Goal: Contribute content

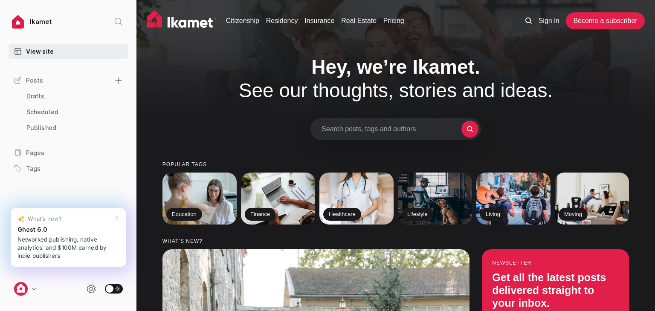
type input "[EMAIL_ADDRESS][DOMAIN_NAME]"
click at [116, 79] on icon at bounding box center [118, 80] width 7 height 7
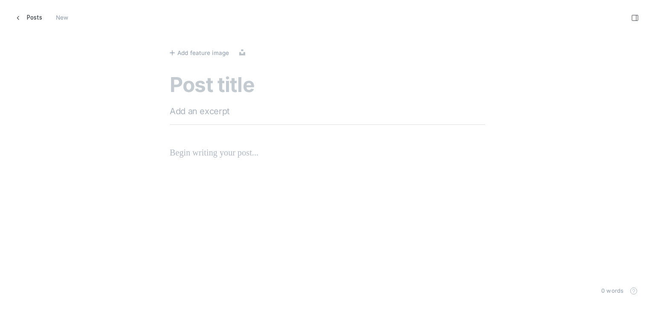
scroll to position [324, 668]
paste textarea "What To Do When Your Turkish Residence Permit Is About To Expire"
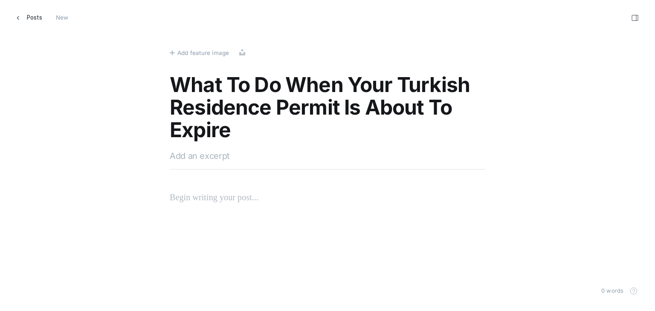
type textarea "What To Do When Your Turkish Residence Permit Is About To Expire"
click at [179, 156] on textarea at bounding box center [328, 156] width 316 height 13
paste textarea "Discover essential steps to renew your Turkish residence permit before it expir…"
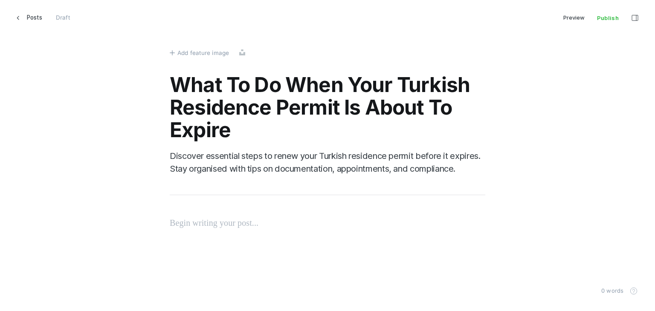
scroll to position [324, 668]
type textarea "Discover essential steps to renew your Turkish residence permit before it expir…"
click at [197, 215] on div "What To Do When Your Turkish Residence Permit Is About To Expire Discover essen…" at bounding box center [328, 145] width 316 height 142
click at [196, 222] on p at bounding box center [328, 223] width 316 height 14
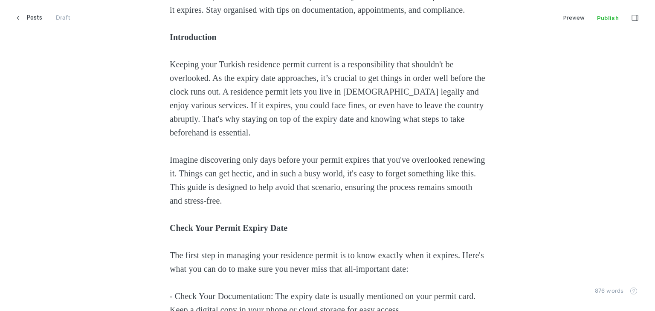
scroll to position [0, 0]
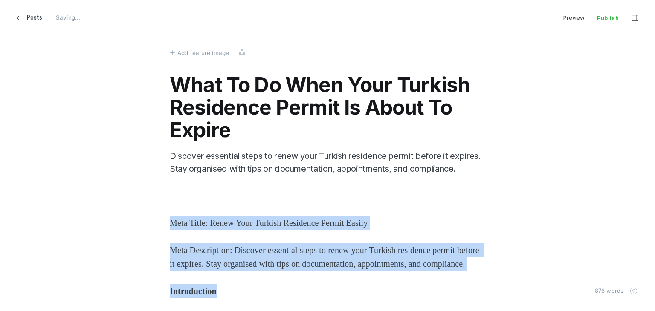
drag, startPoint x: 230, startPoint y: 302, endPoint x: 163, endPoint y: 153, distance: 163.4
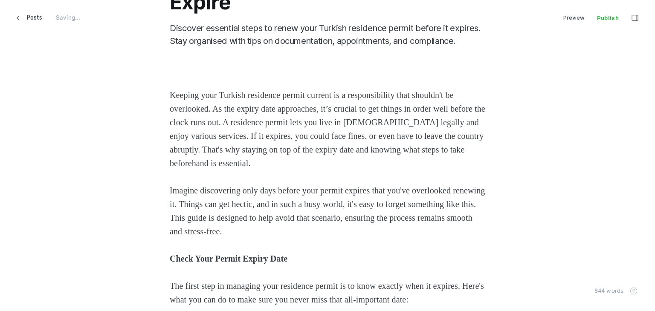
scroll to position [256, 0]
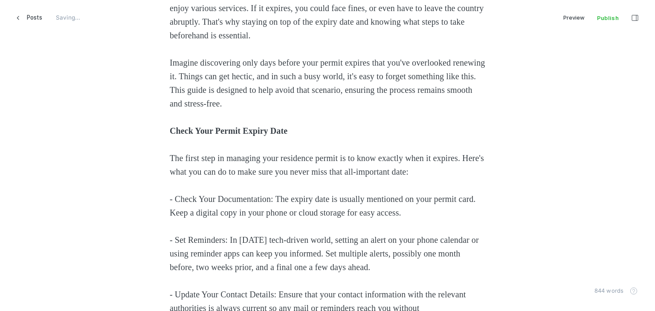
click at [197, 132] on strong "Check Your Permit Expiry Date" at bounding box center [229, 130] width 118 height 9
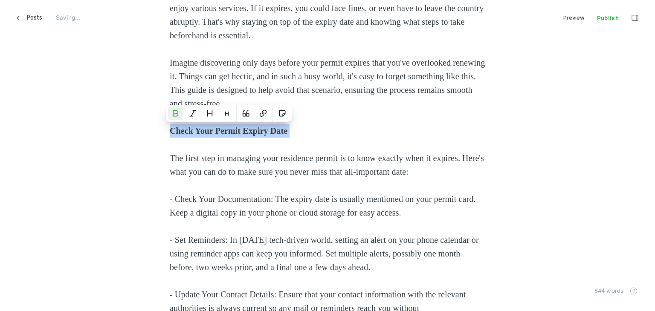
click at [197, 132] on strong "Check Your Permit Expiry Date" at bounding box center [229, 130] width 118 height 9
click at [214, 112] on button "Heading 2" at bounding box center [209, 114] width 15 height 14
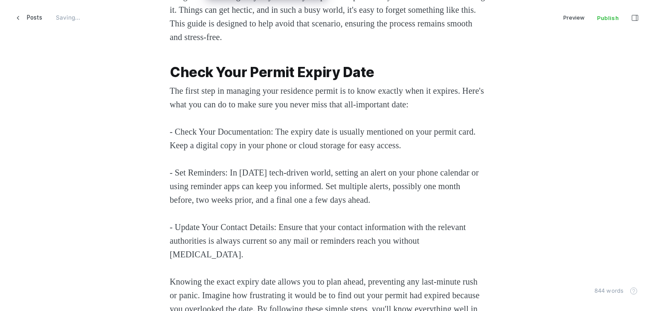
scroll to position [384, 0]
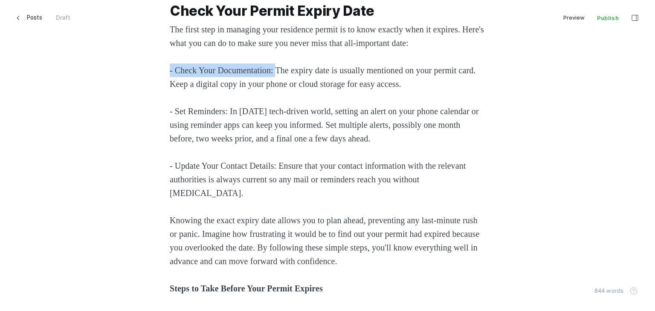
drag, startPoint x: 281, startPoint y: 85, endPoint x: 140, endPoint y: 83, distance: 141.6
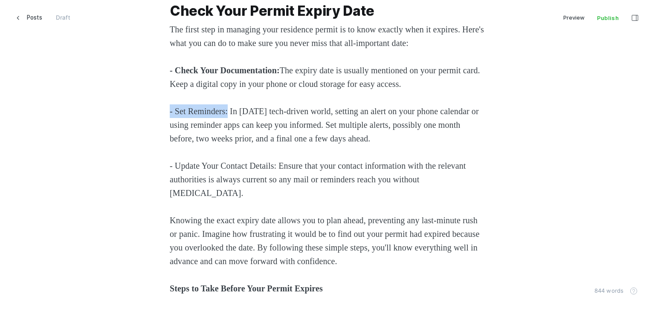
drag, startPoint x: 230, startPoint y: 123, endPoint x: 91, endPoint y: 124, distance: 138.6
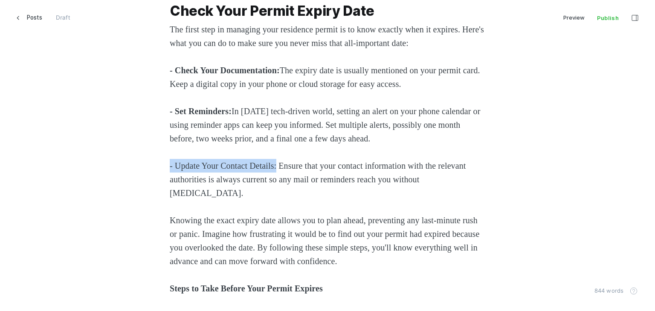
drag, startPoint x: 271, startPoint y: 180, endPoint x: 61, endPoint y: 173, distance: 209.9
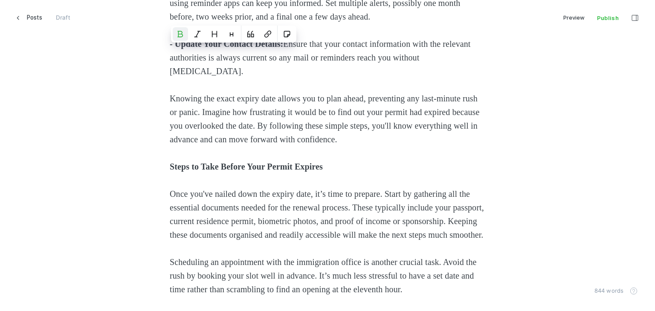
scroll to position [512, 0]
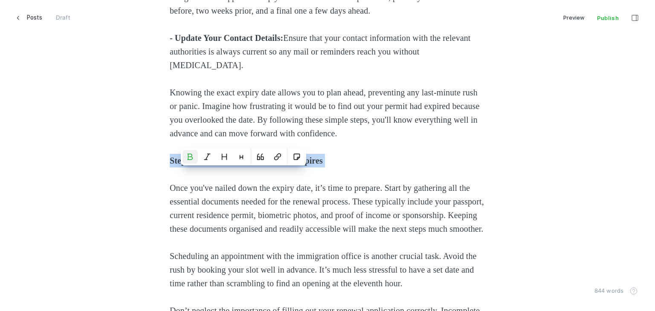
click at [224, 157] on icon "Heading 2" at bounding box center [224, 157] width 7 height 7
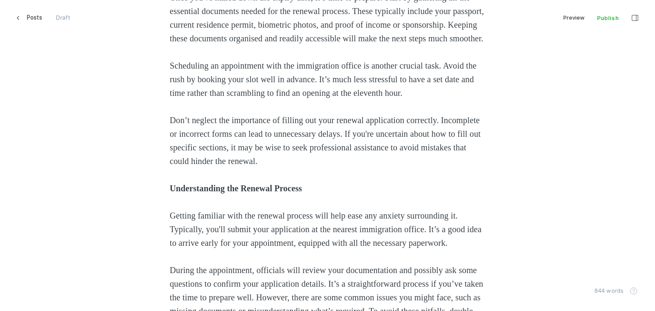
scroll to position [768, 0]
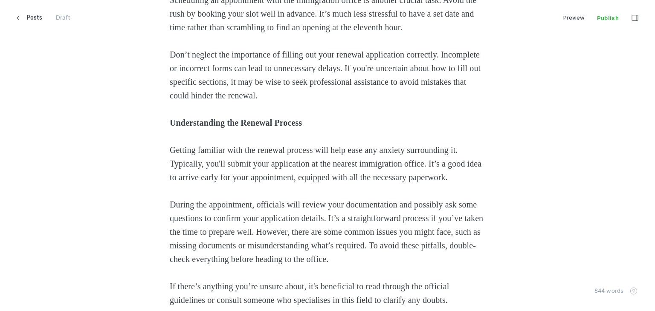
click at [194, 128] on strong "Understanding the Renewal Process" at bounding box center [236, 122] width 132 height 9
click at [207, 146] on icon "Heading 2" at bounding box center [209, 145] width 7 height 7
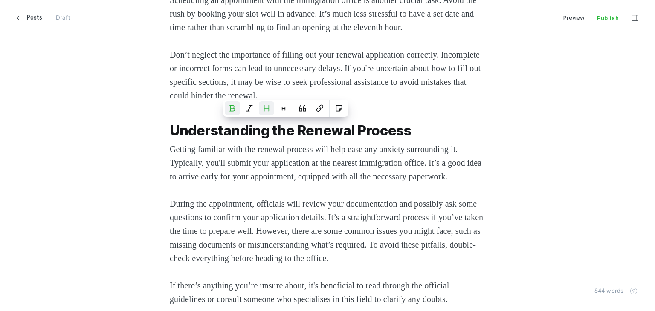
scroll to position [938, 0]
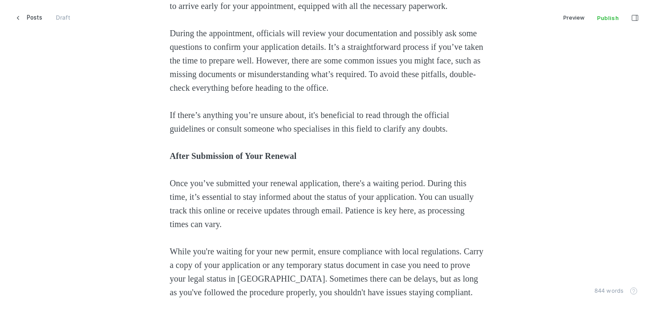
click at [221, 191] on icon "Heading 2" at bounding box center [223, 193] width 5 height 6
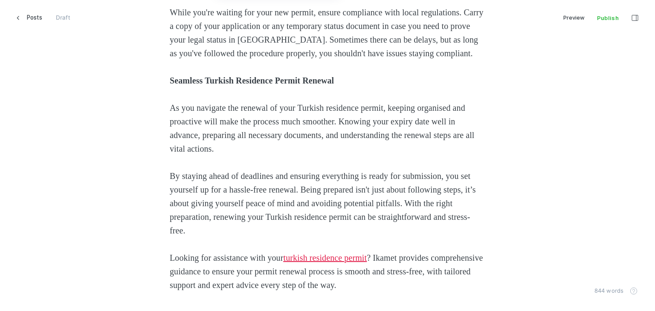
scroll to position [1279, 0]
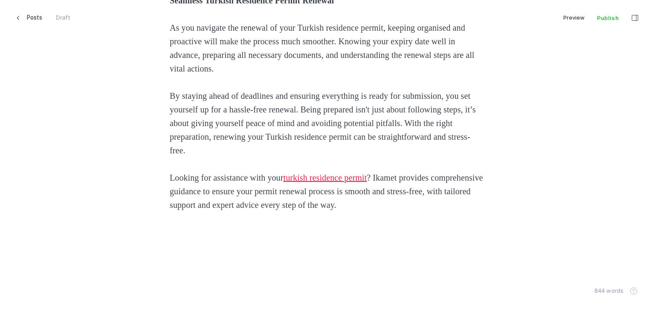
click at [186, 5] on strong "Seamless Turkish Residence Permit Renewal" at bounding box center [252, 0] width 164 height 9
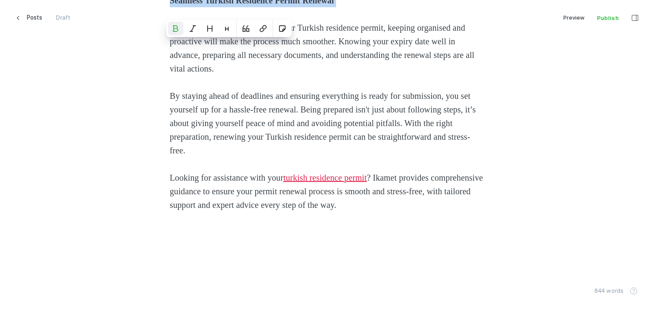
click at [186, 5] on strong "Seamless Turkish Residence Permit Renewal" at bounding box center [252, 0] width 164 height 9
click at [210, 26] on icon "Heading 2" at bounding box center [209, 28] width 7 height 7
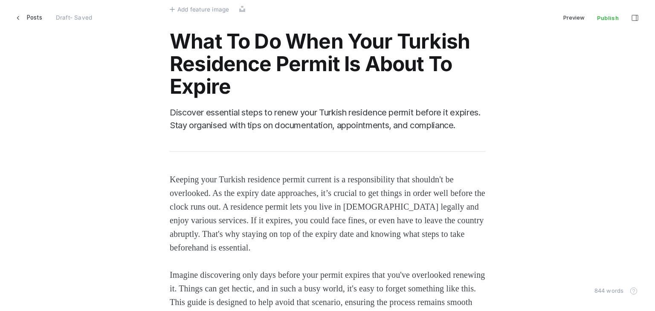
scroll to position [0, 0]
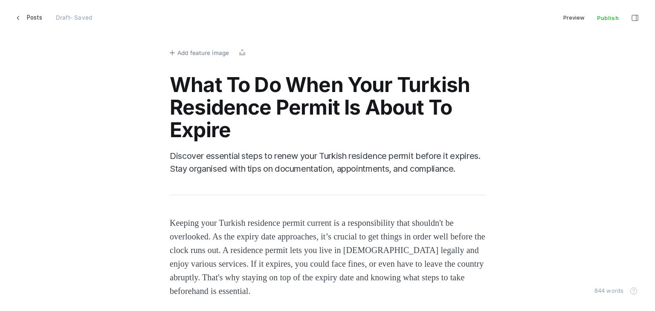
click at [185, 48] on span "Add feature image" at bounding box center [203, 52] width 52 height 9
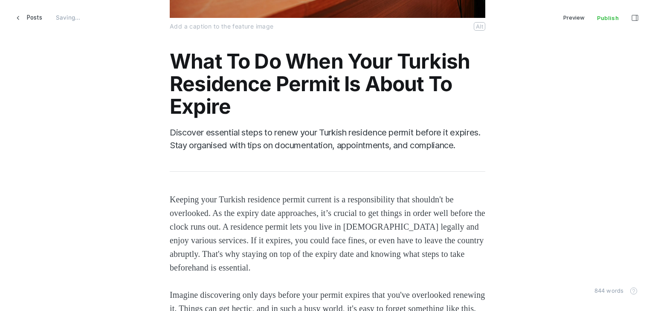
scroll to position [256, 0]
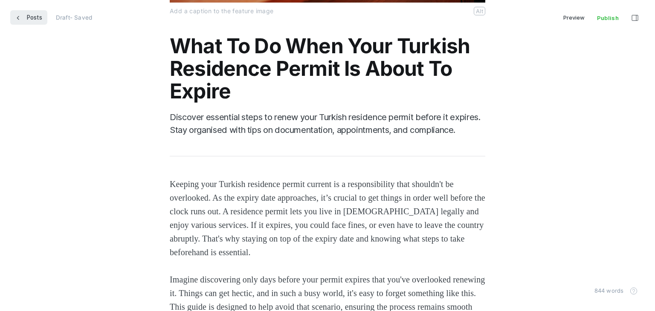
click at [14, 14] on link "Posts" at bounding box center [28, 17] width 37 height 15
